Goal: Information Seeking & Learning: Find specific fact

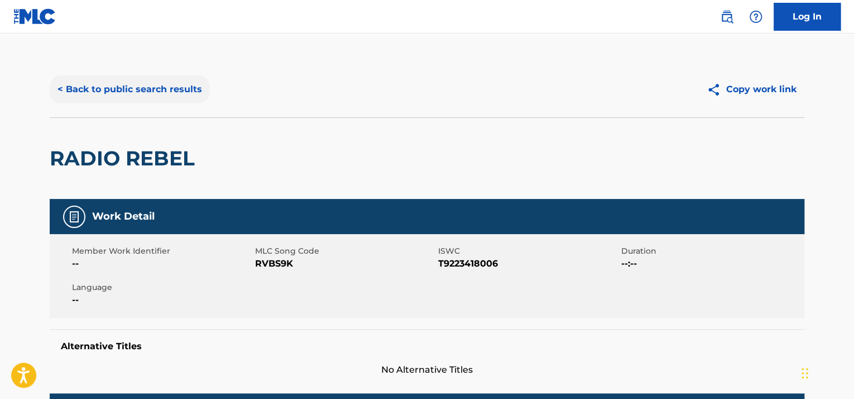
click at [114, 89] on button "< Back to public search results" at bounding box center [130, 89] width 160 height 28
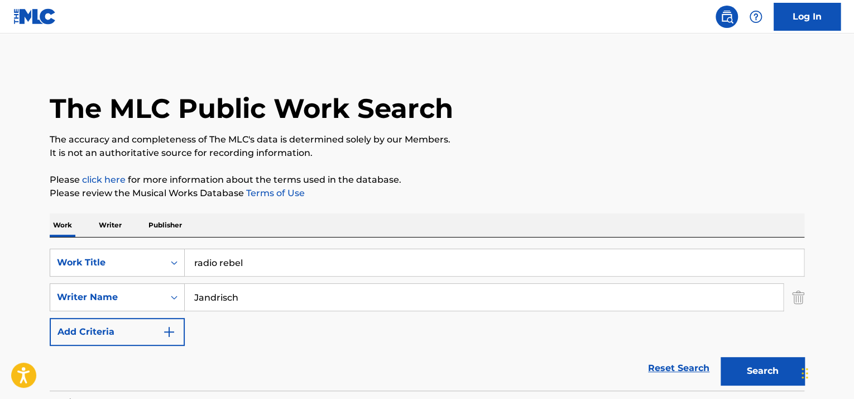
click at [221, 262] on input "radio rebel" at bounding box center [494, 262] width 619 height 27
type input "64,000 question"
type input "[PERSON_NAME]"
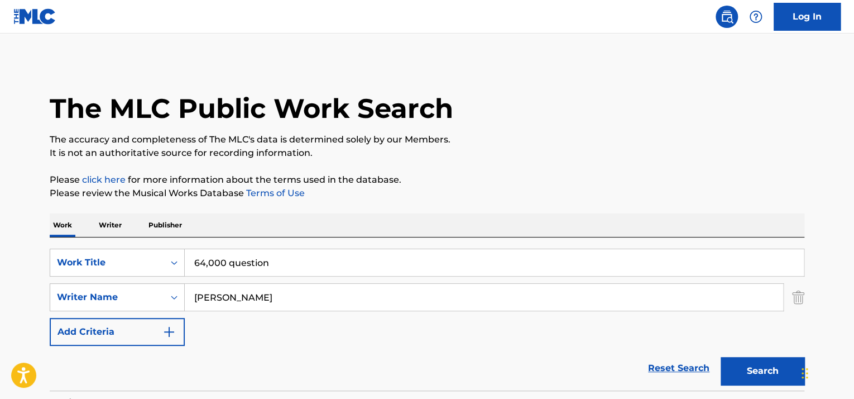
click at [721, 357] on button "Search" at bounding box center [763, 371] width 84 height 28
click at [208, 255] on input "64,000 question" at bounding box center [494, 262] width 619 height 27
click at [774, 362] on button "Search" at bounding box center [763, 371] width 84 height 28
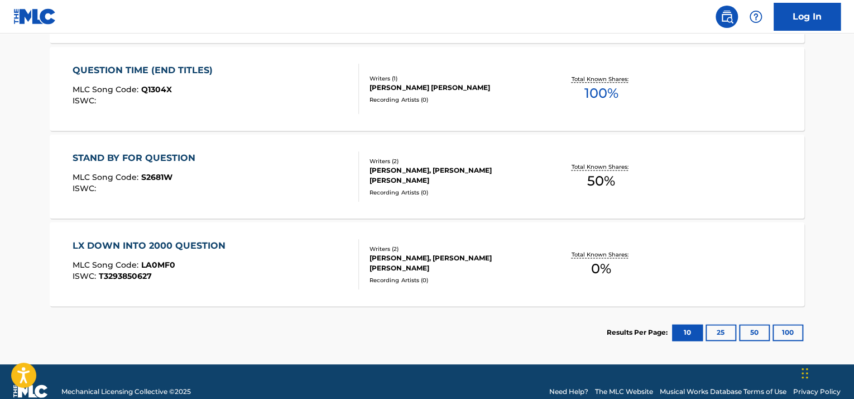
scroll to position [735, 0]
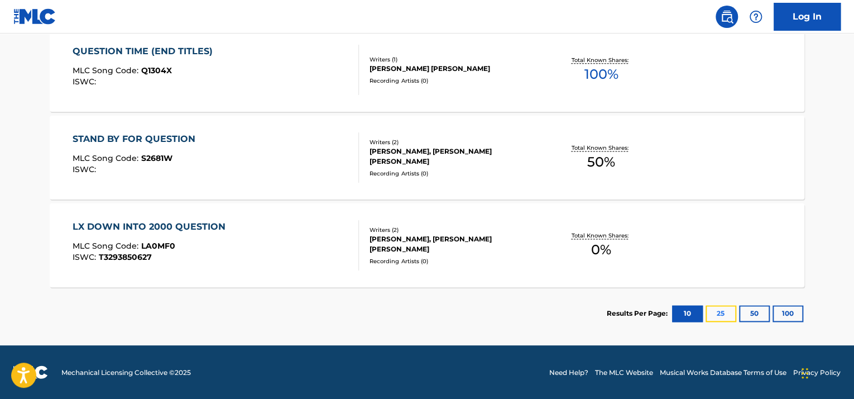
click at [713, 314] on button "25" at bounding box center [721, 313] width 31 height 17
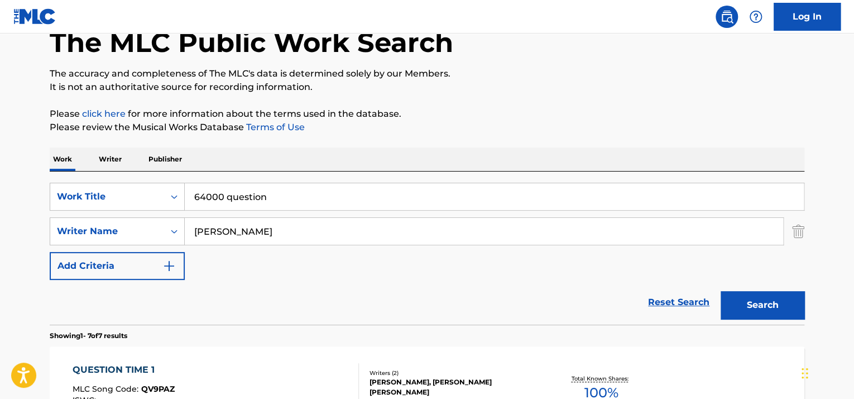
scroll to position [65, 0]
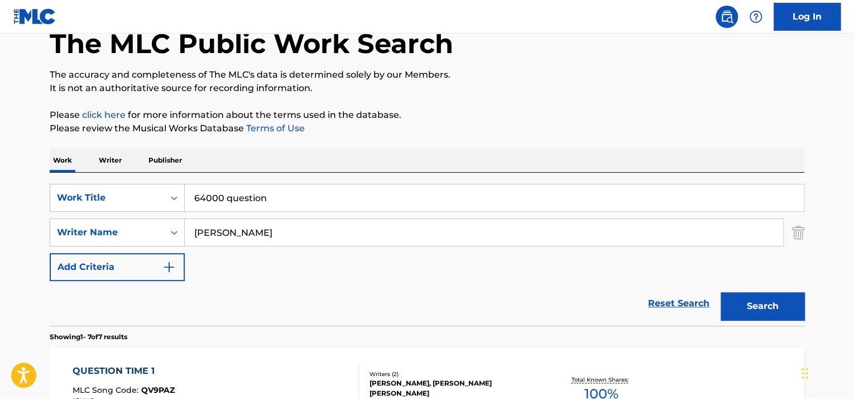
click at [228, 199] on input "64000 question" at bounding box center [494, 197] width 619 height 27
paste input "Saferoom [PERSON_NAME]"
click at [314, 194] on input "Saferoom [PERSON_NAME]" at bounding box center [494, 197] width 619 height 27
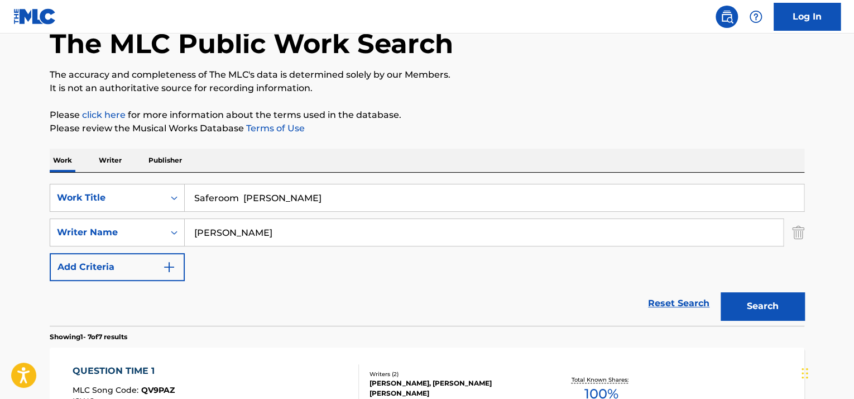
click at [314, 194] on input "Saferoom [PERSON_NAME]" at bounding box center [494, 197] width 619 height 27
type input "Saferoom [PERSON_NAME]"
click at [222, 242] on input "[PERSON_NAME]" at bounding box center [484, 232] width 599 height 27
paste input "Chinone"
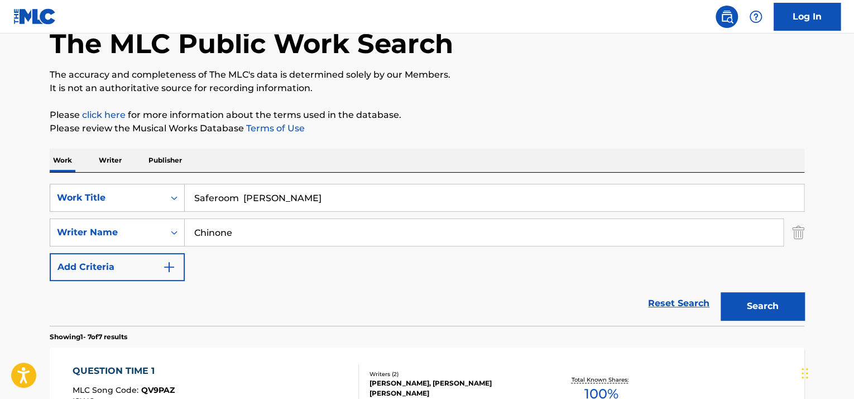
type input "Chinone"
click at [261, 196] on input "Saferoom [PERSON_NAME]" at bounding box center [494, 197] width 619 height 27
drag, startPoint x: 261, startPoint y: 196, endPoint x: 331, endPoint y: 195, distance: 69.2
click at [331, 195] on input "Saferoom [PERSON_NAME]" at bounding box center [494, 197] width 619 height 27
type input "Saferoom"
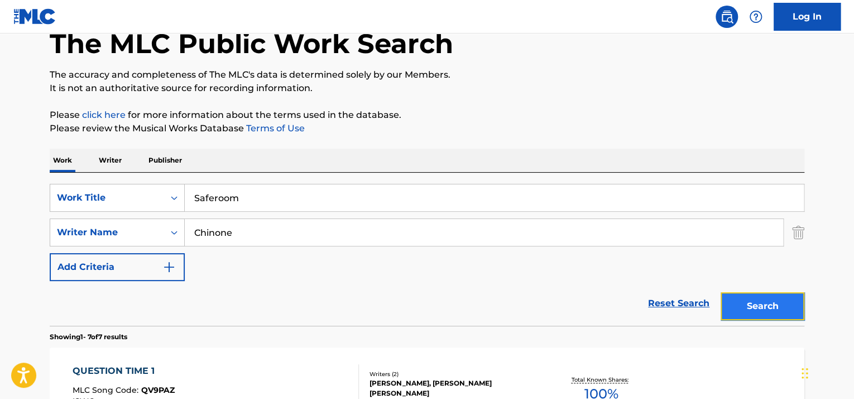
click at [749, 309] on button "Search" at bounding box center [763, 306] width 84 height 28
